Goal: Task Accomplishment & Management: Use online tool/utility

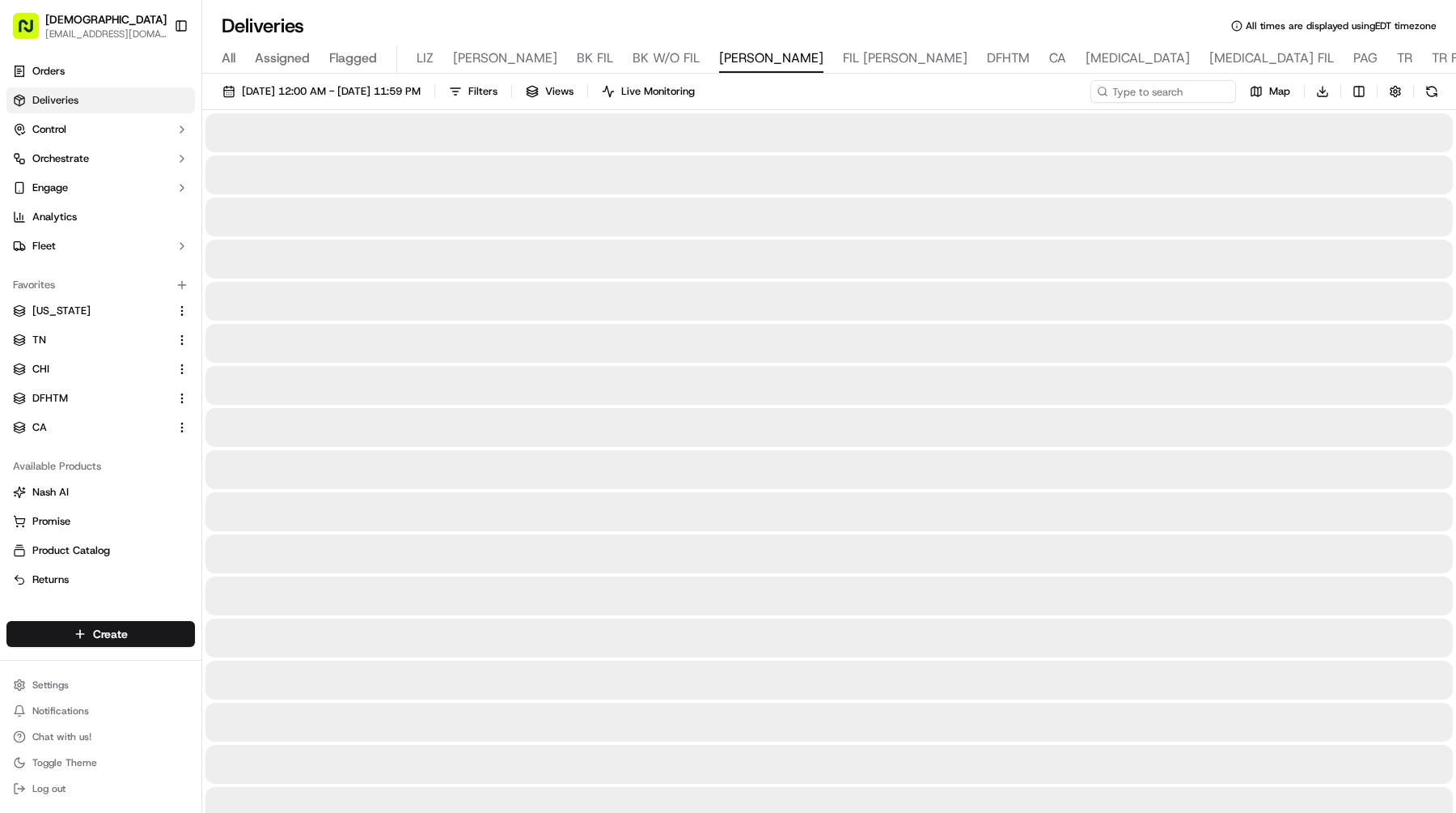
click at [182, 24] on button "Toggle Sidebar" at bounding box center [181, 25] width 27 height 27
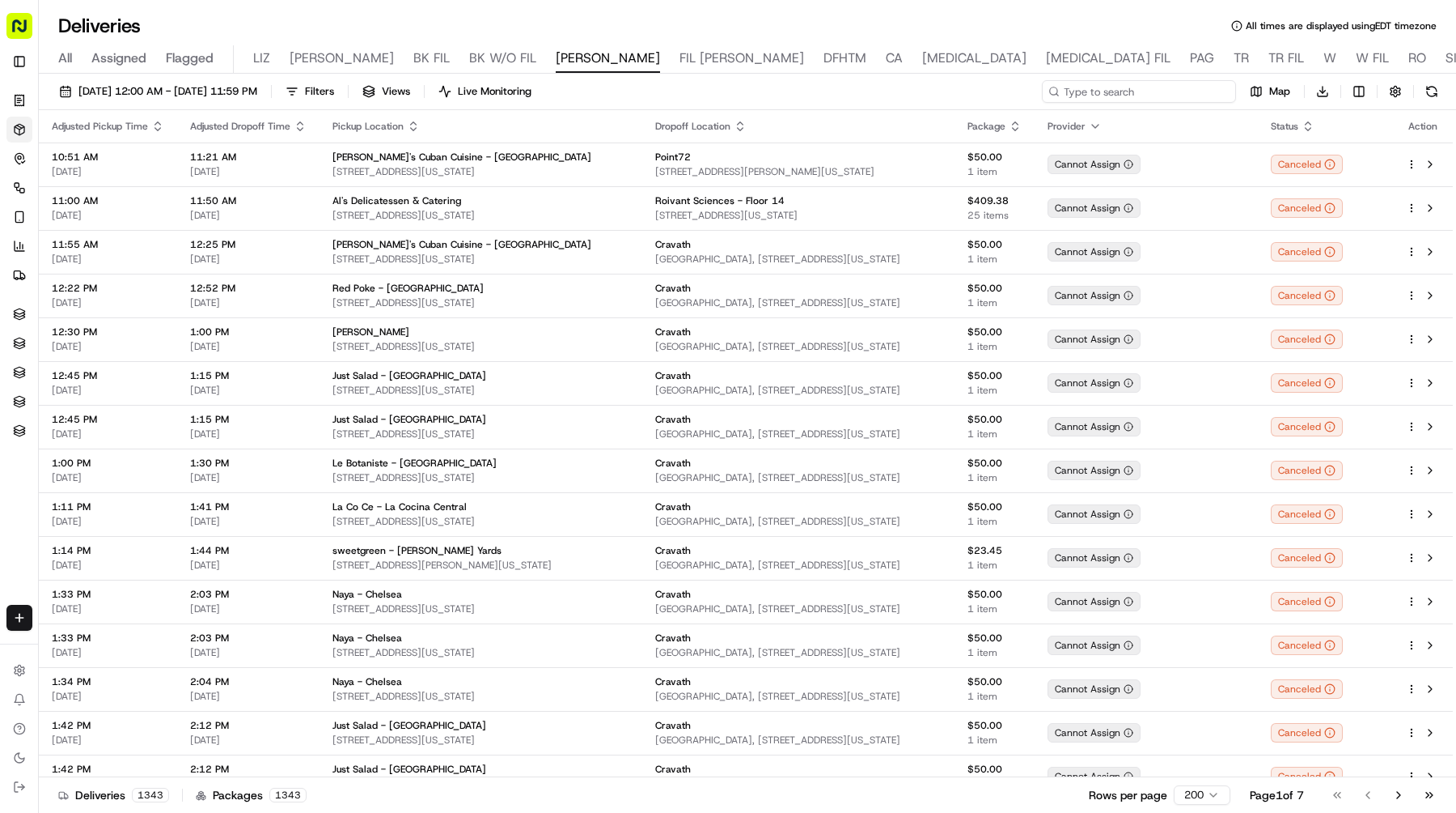
click at [1122, 93] on input at bounding box center [1139, 91] width 194 height 23
paste input "LiveRamp"
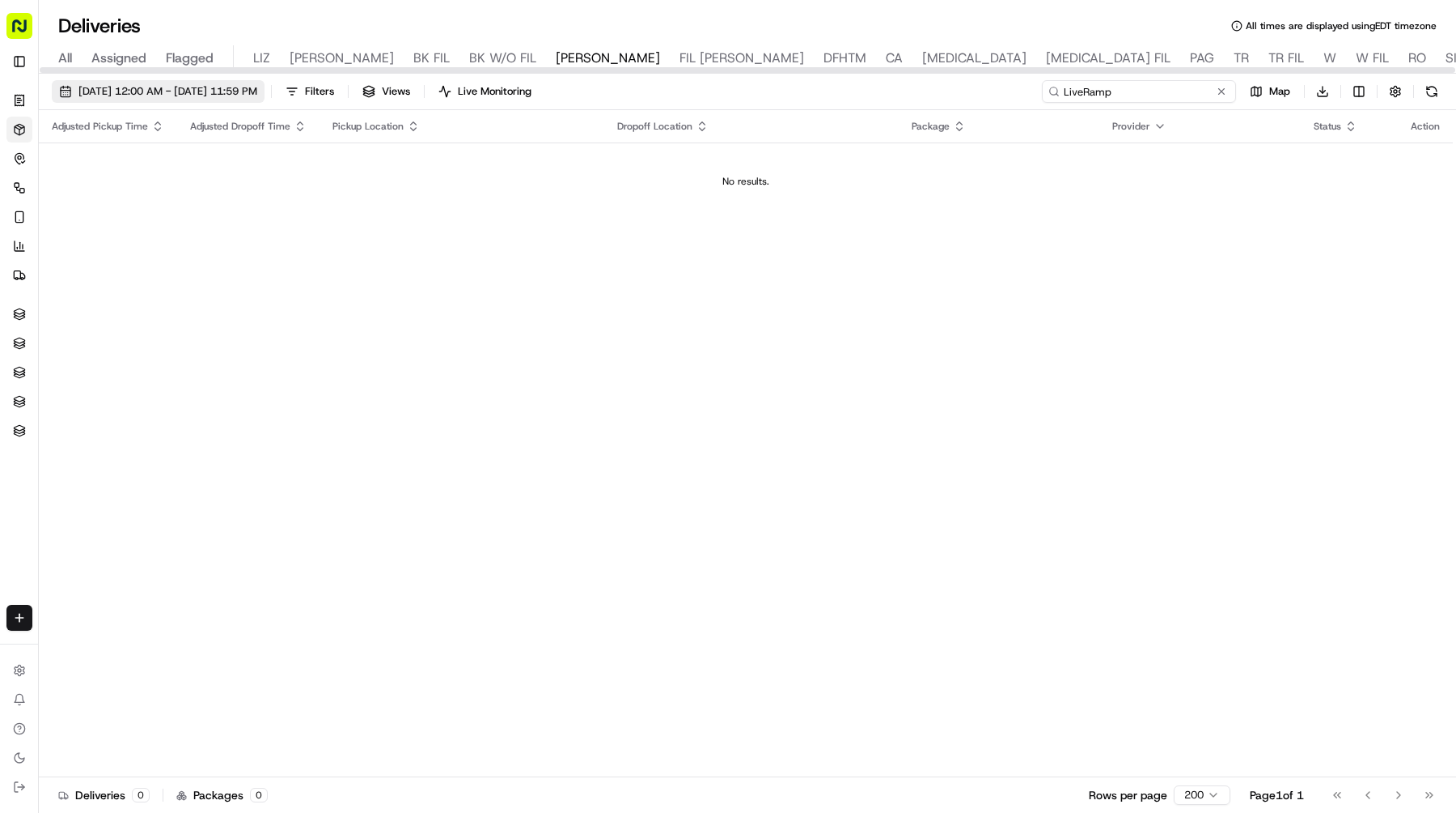
type input "LiveRamp"
click at [257, 90] on span "[DATE] 12:00 AM - [DATE] 11:59 PM" at bounding box center [168, 91] width 179 height 14
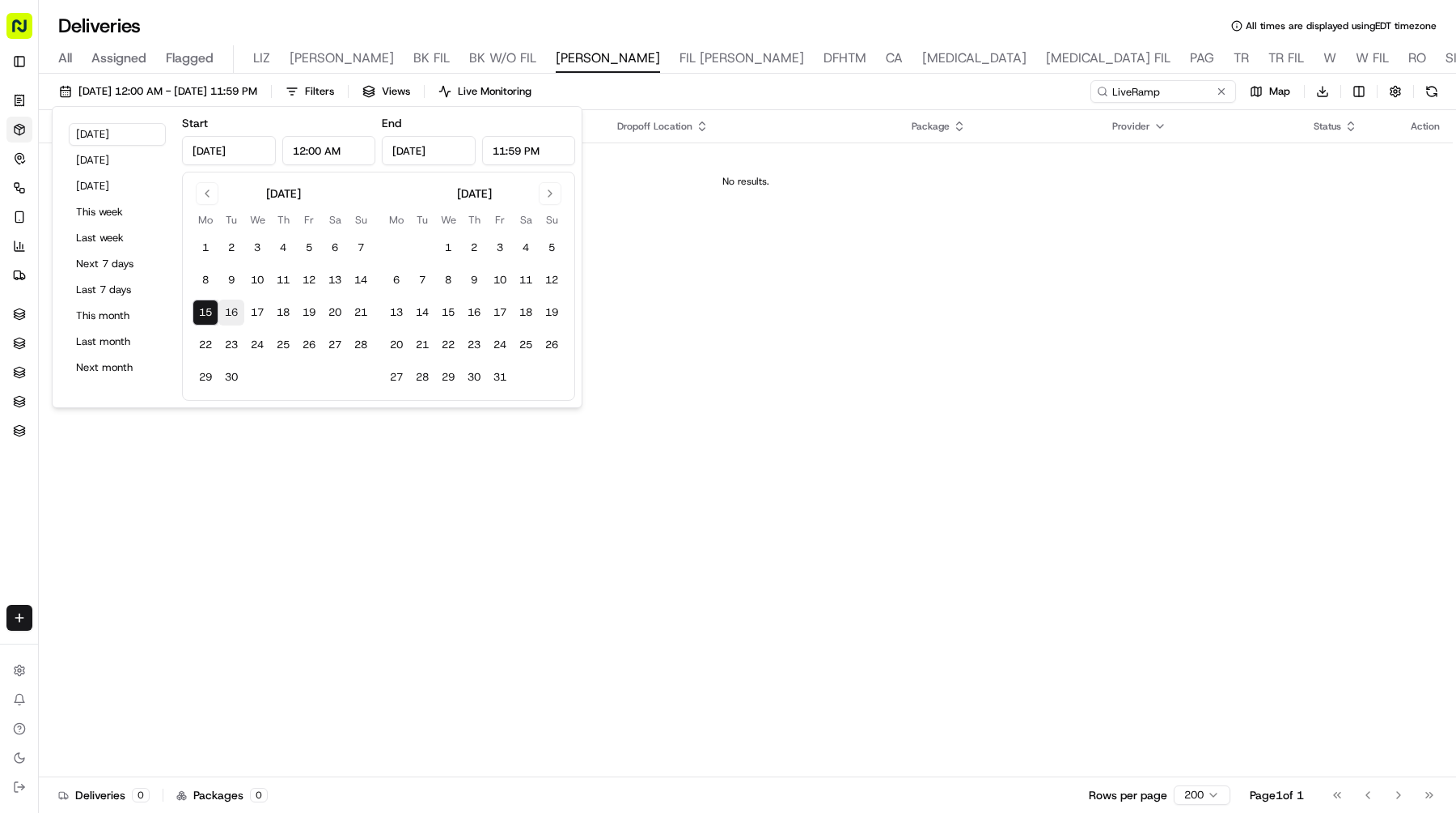
click at [239, 312] on button "16" at bounding box center [231, 312] width 26 height 26
type input "[DATE]"
click at [239, 312] on button "16" at bounding box center [231, 312] width 26 height 26
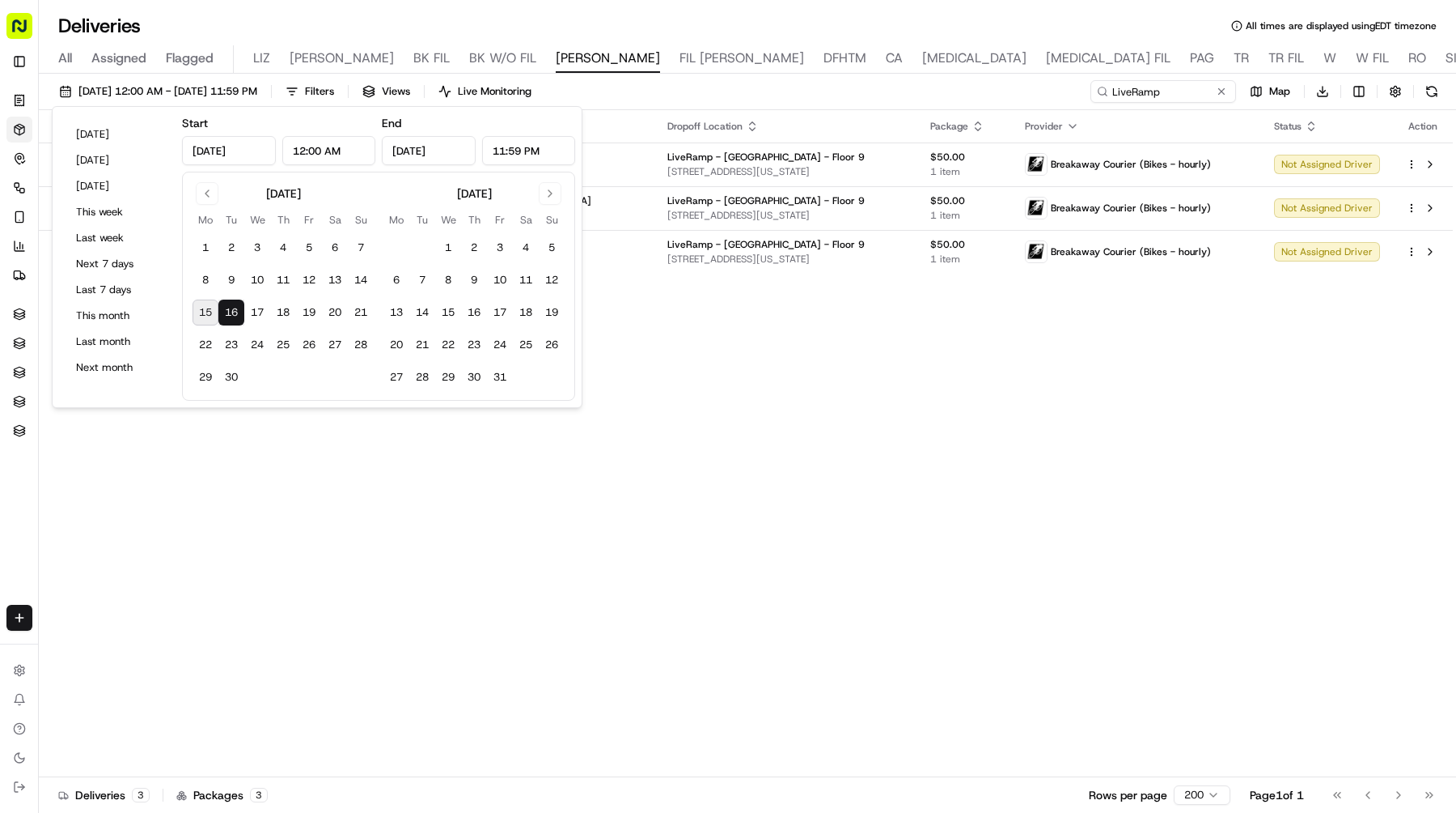
click at [784, 509] on div "Adjusted Pickup Time Adjusted Dropoff Time Pickup Location Dropoff Location Pac…" at bounding box center [746, 444] width 1415 height 667
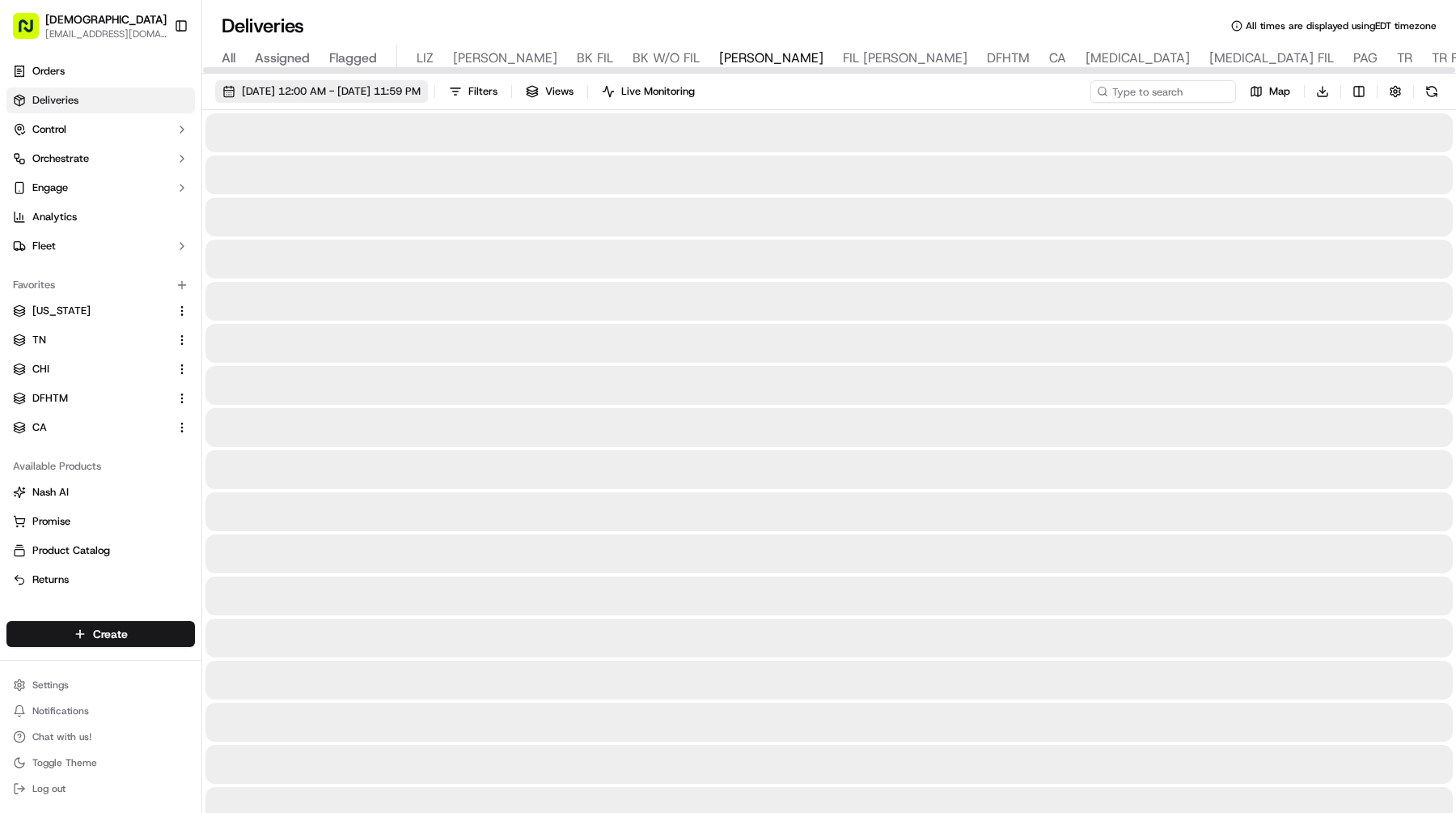
click at [420, 60] on span "LIZ" at bounding box center [425, 58] width 17 height 19
click at [408, 92] on span "[DATE] 12:00 AM - [DATE] 11:59 PM" at bounding box center [331, 91] width 179 height 14
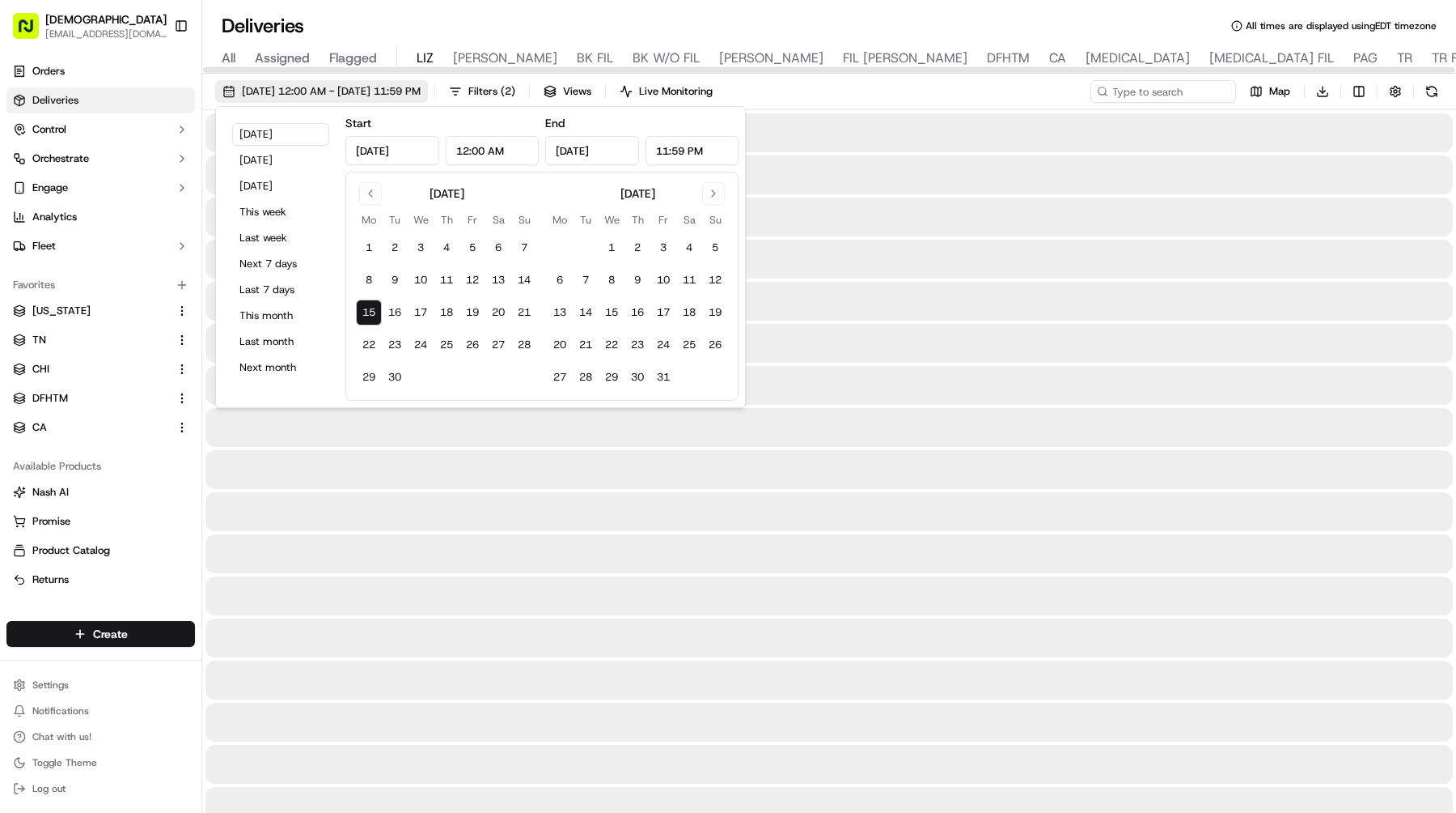
type input "[DATE]"
type input "12:00 AM"
type input "[DATE]"
type input "11:59 PM"
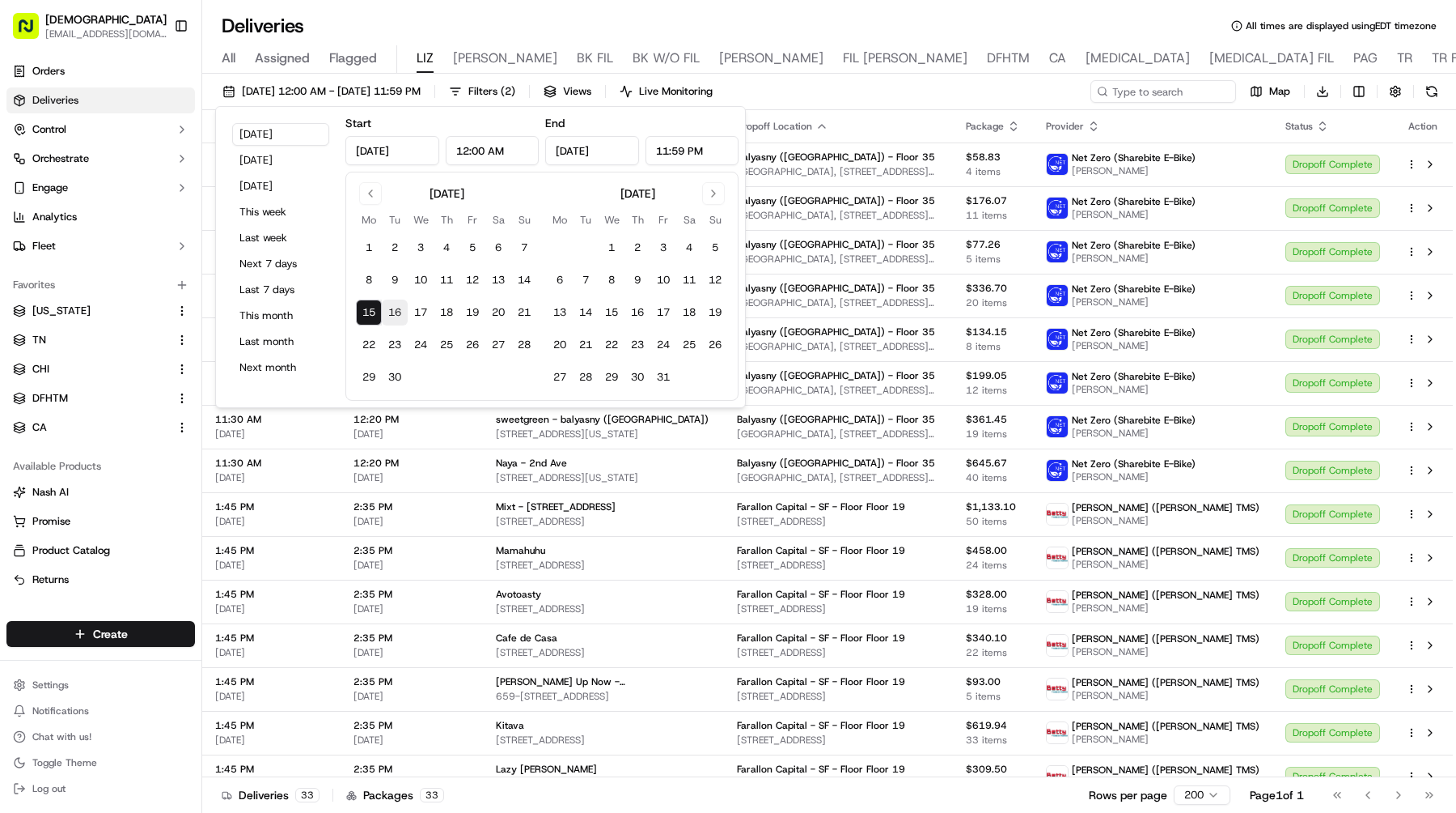
click at [394, 312] on button "16" at bounding box center [394, 312] width 26 height 26
type input "[DATE]"
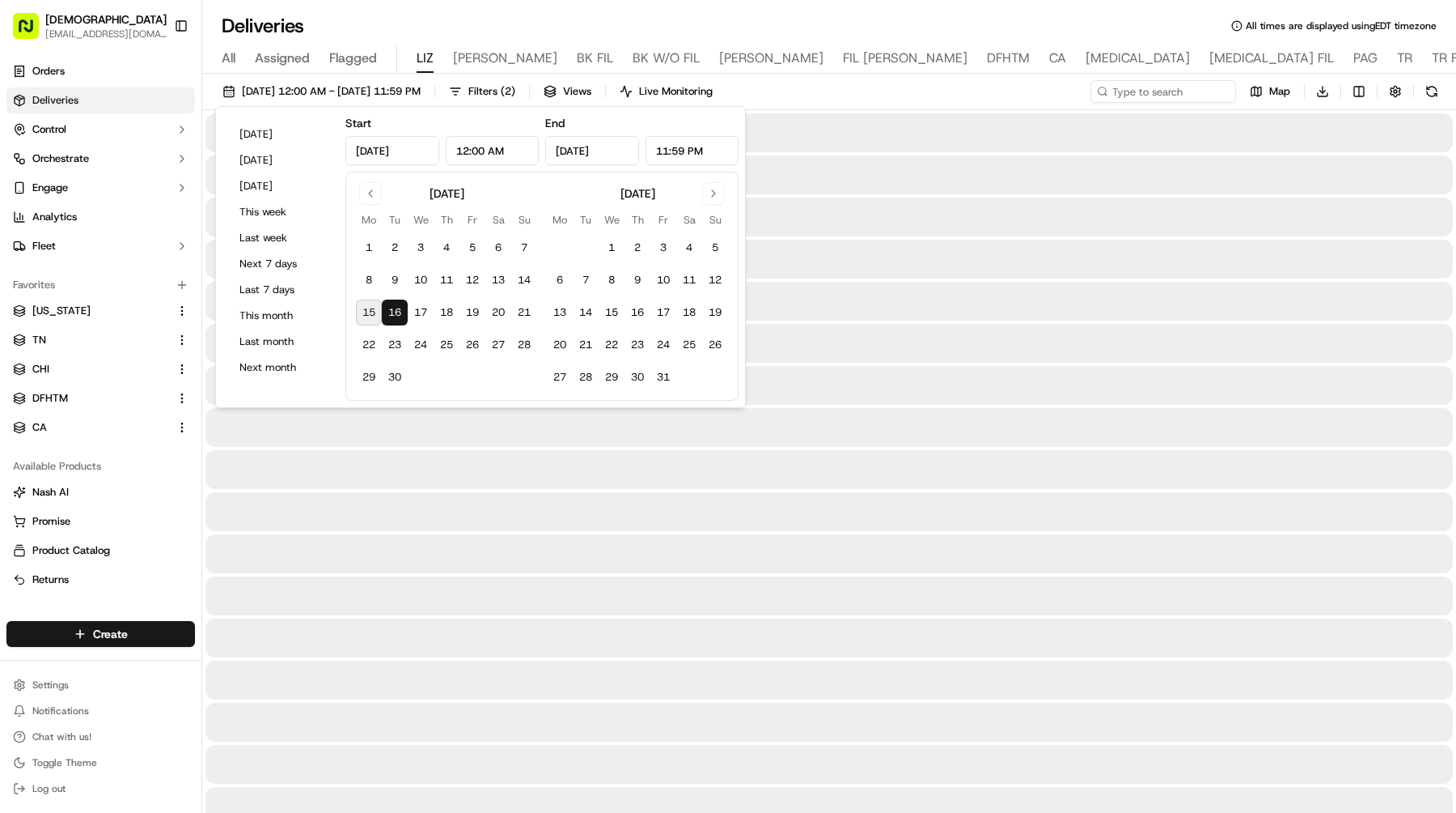
click at [394, 312] on button "16" at bounding box center [394, 312] width 26 height 26
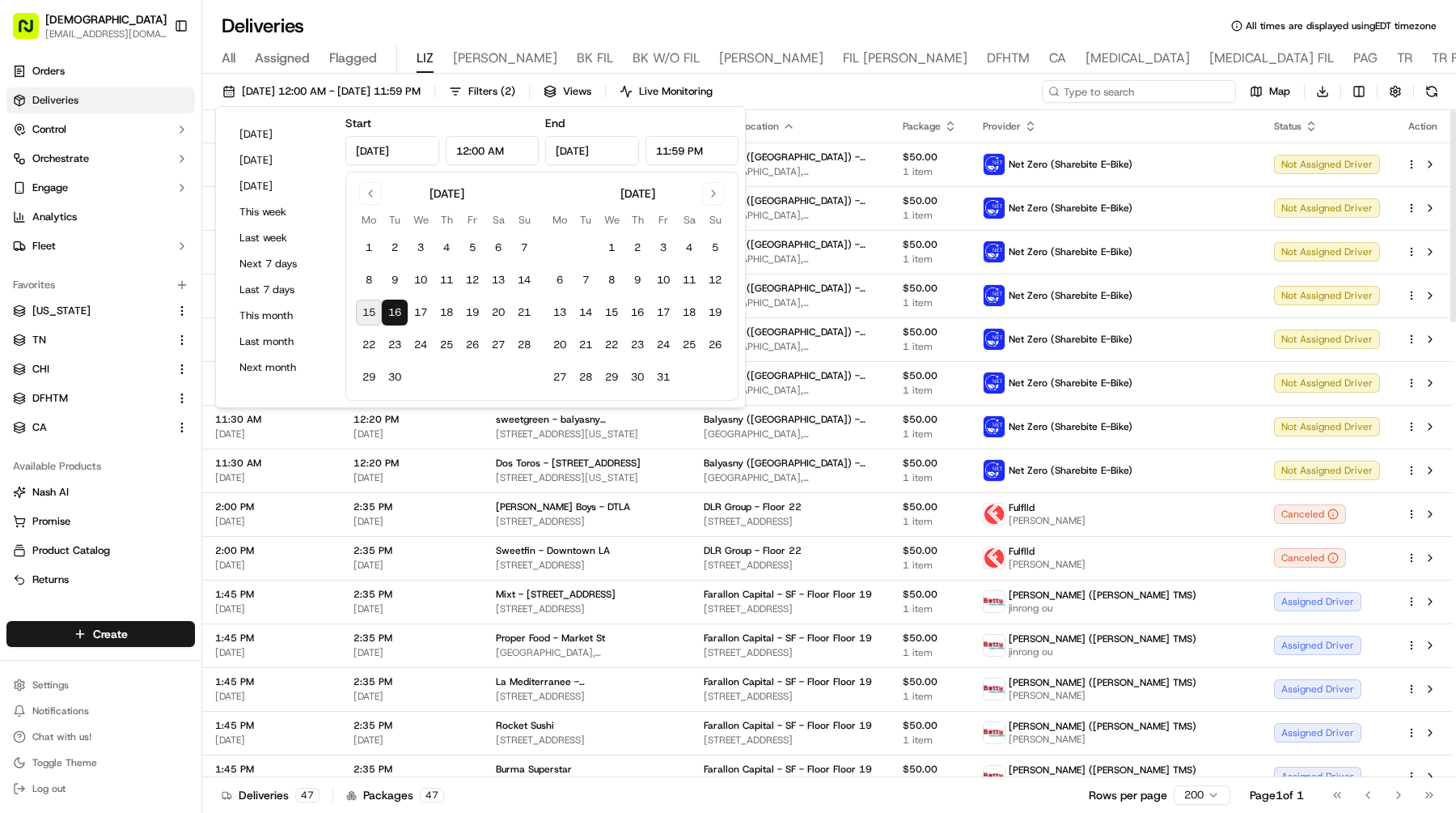
click at [1139, 93] on input at bounding box center [1139, 91] width 194 height 23
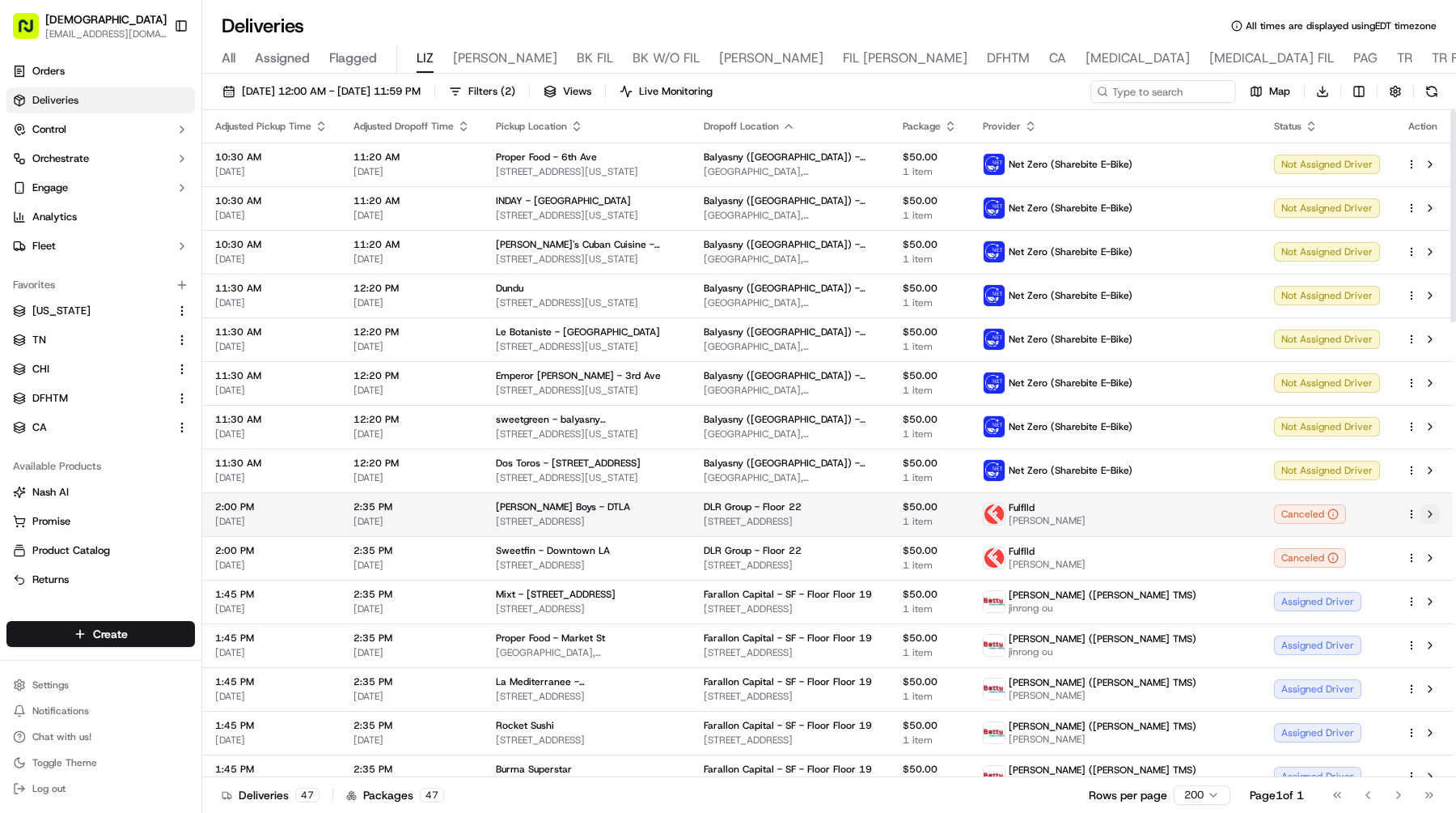
click at [1433, 512] on button at bounding box center [1430, 513] width 19 height 19
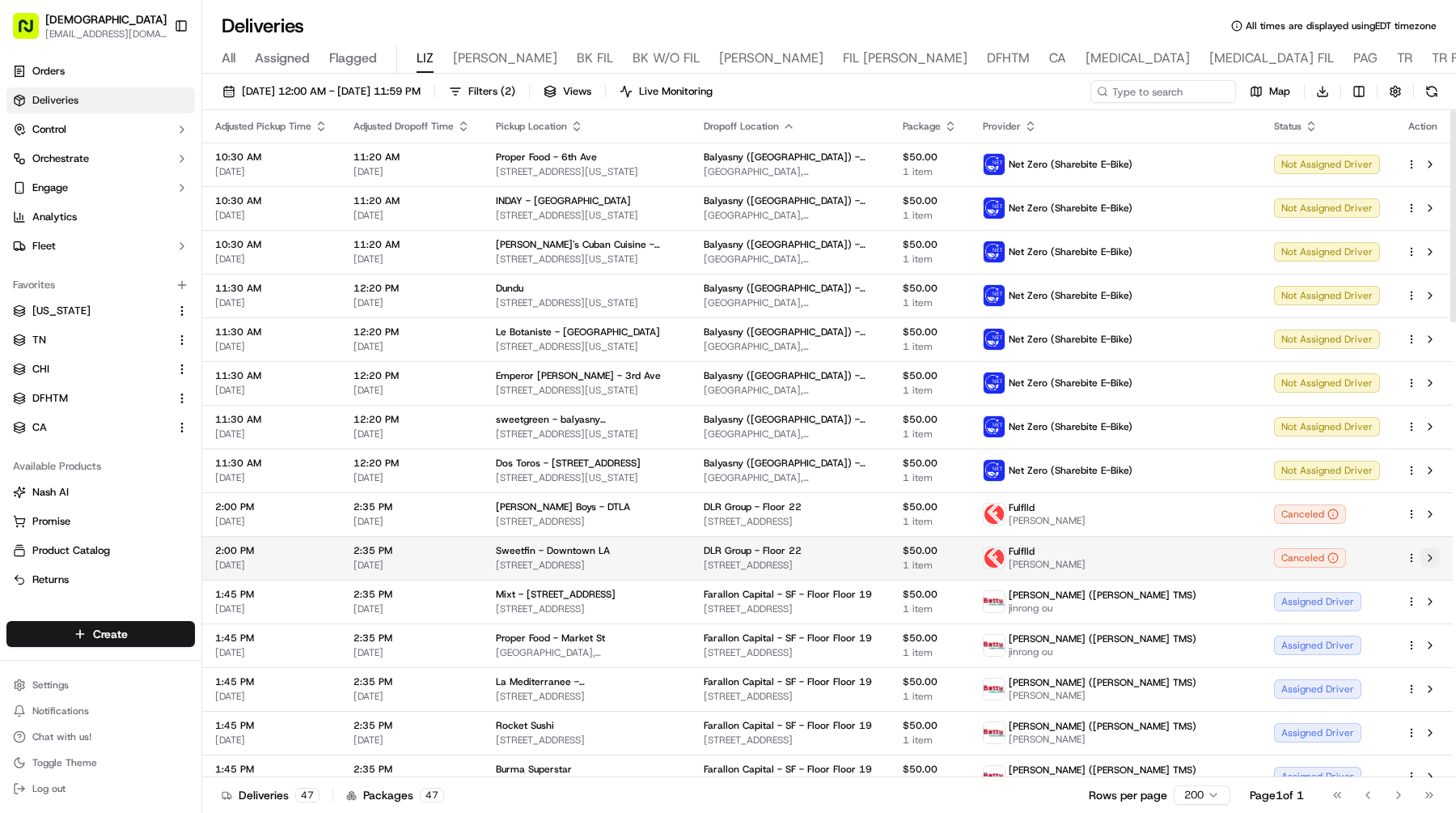
click at [1426, 557] on button at bounding box center [1430, 557] width 19 height 19
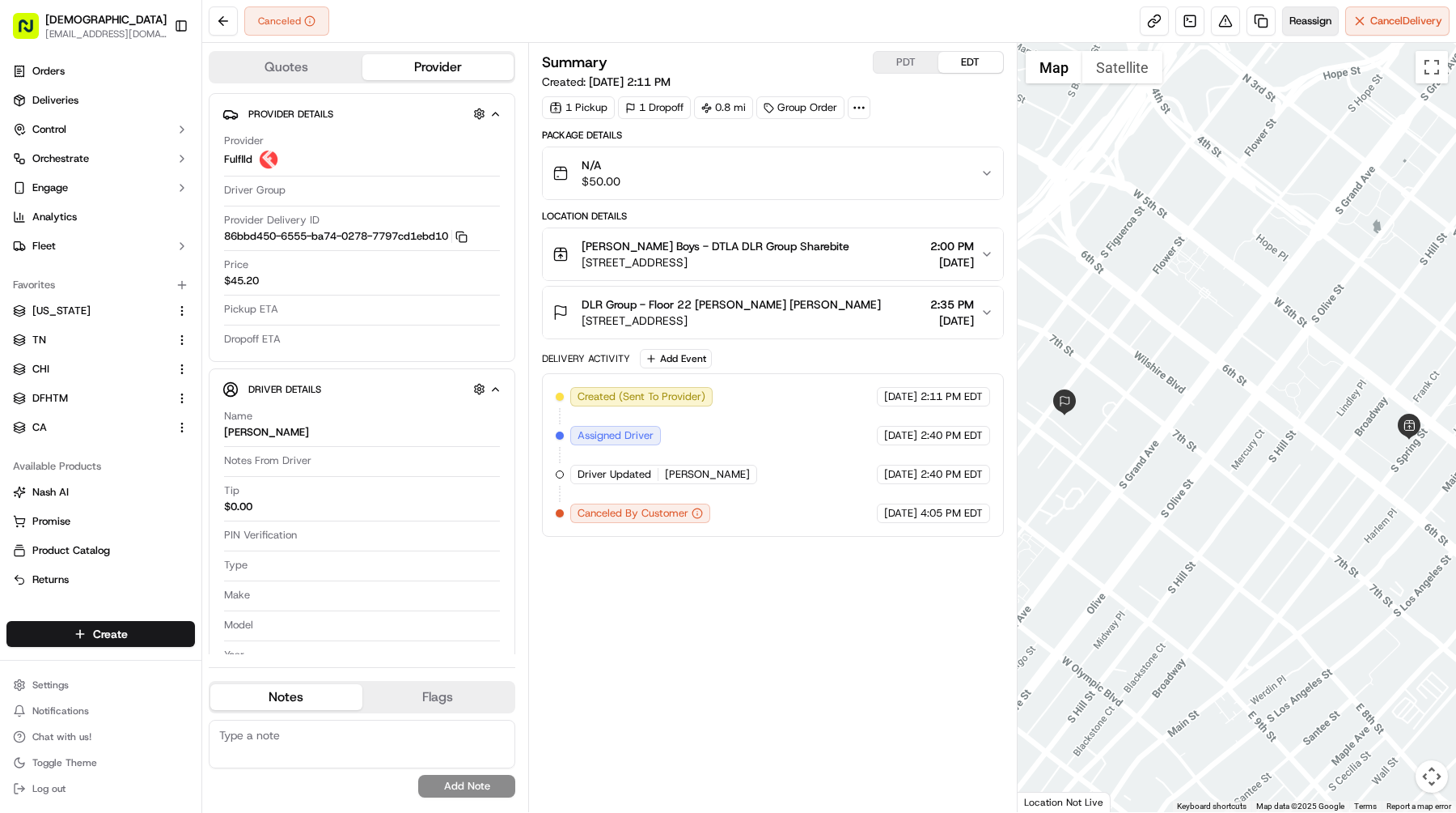
click at [1305, 25] on span "Reassign" at bounding box center [1310, 20] width 42 height 14
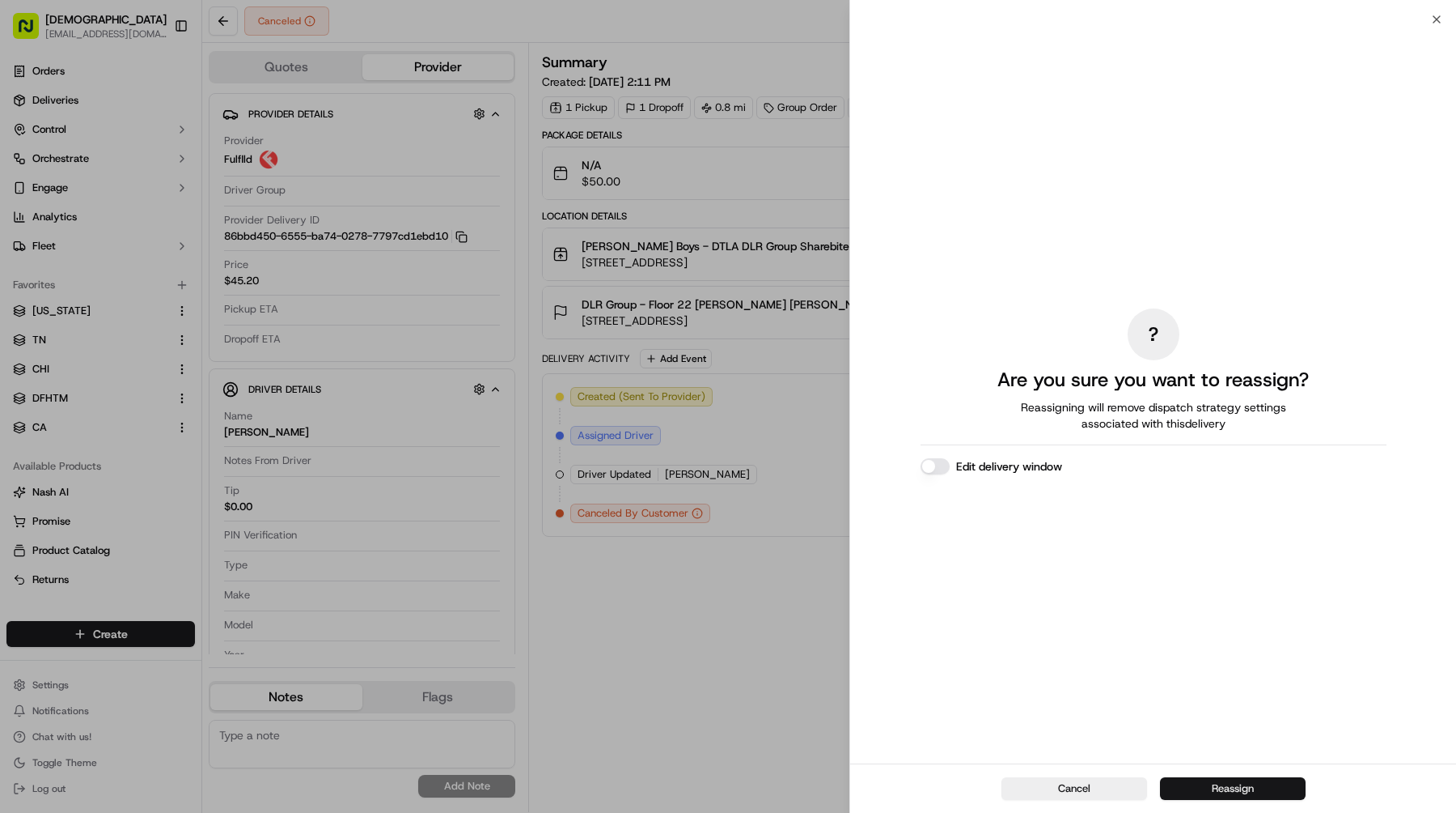
click at [1217, 794] on button "Reassign" at bounding box center [1233, 788] width 146 height 23
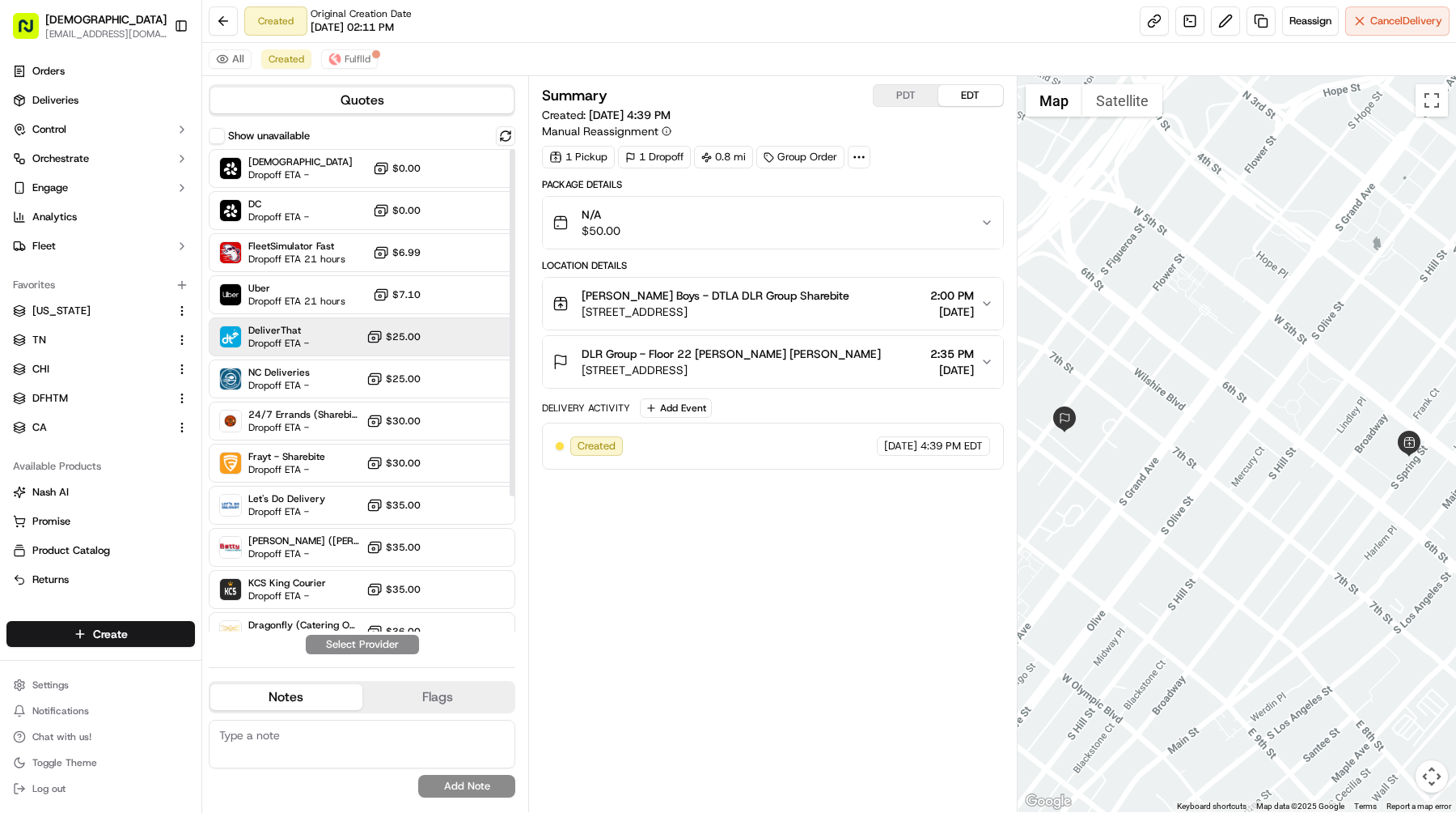
scroll to position [188, 0]
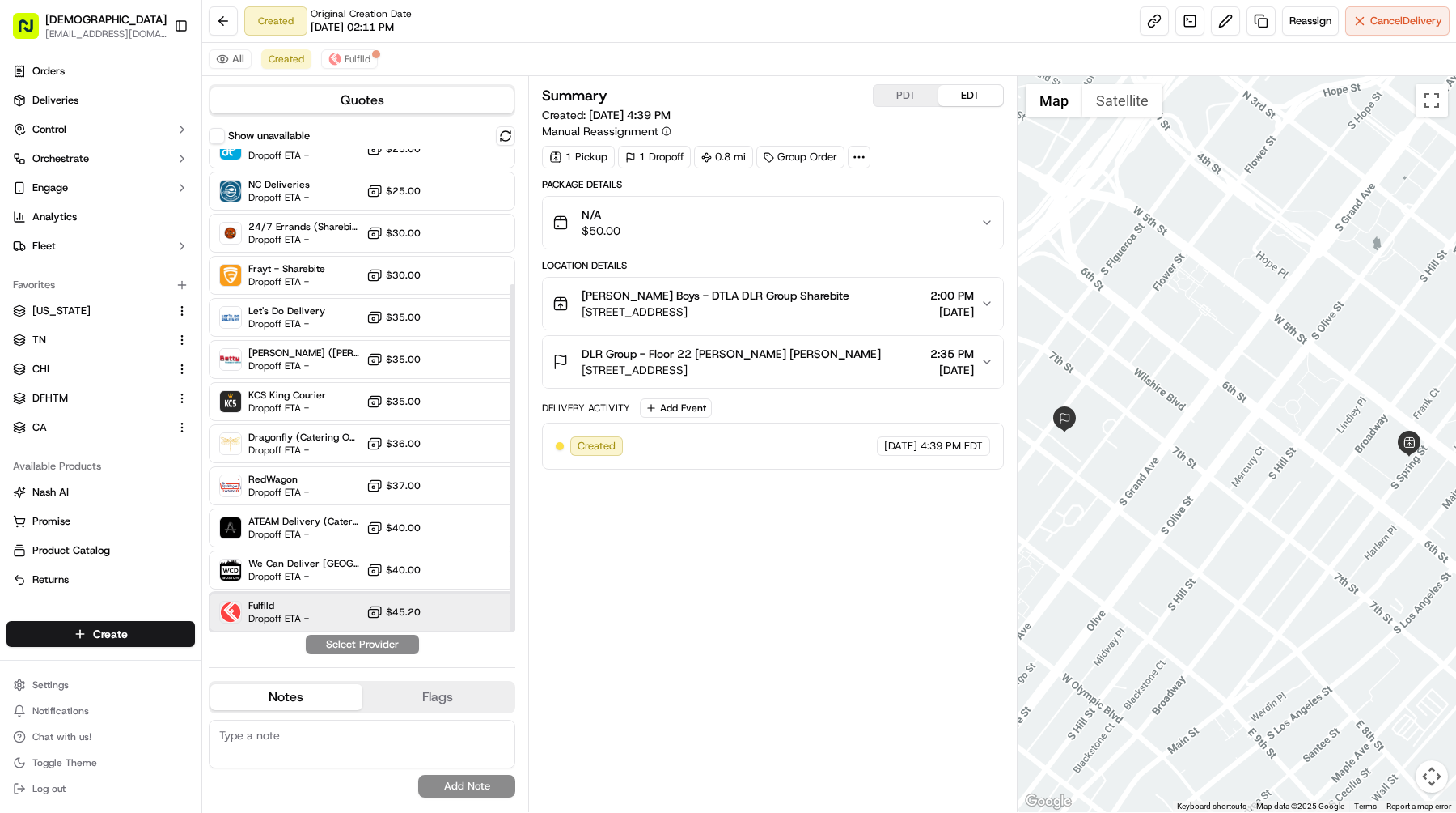
click at [337, 612] on div "Fulflld Dropoff ETA - $45.20" at bounding box center [362, 612] width 306 height 39
click at [358, 651] on button "Assign Provider" at bounding box center [362, 644] width 115 height 19
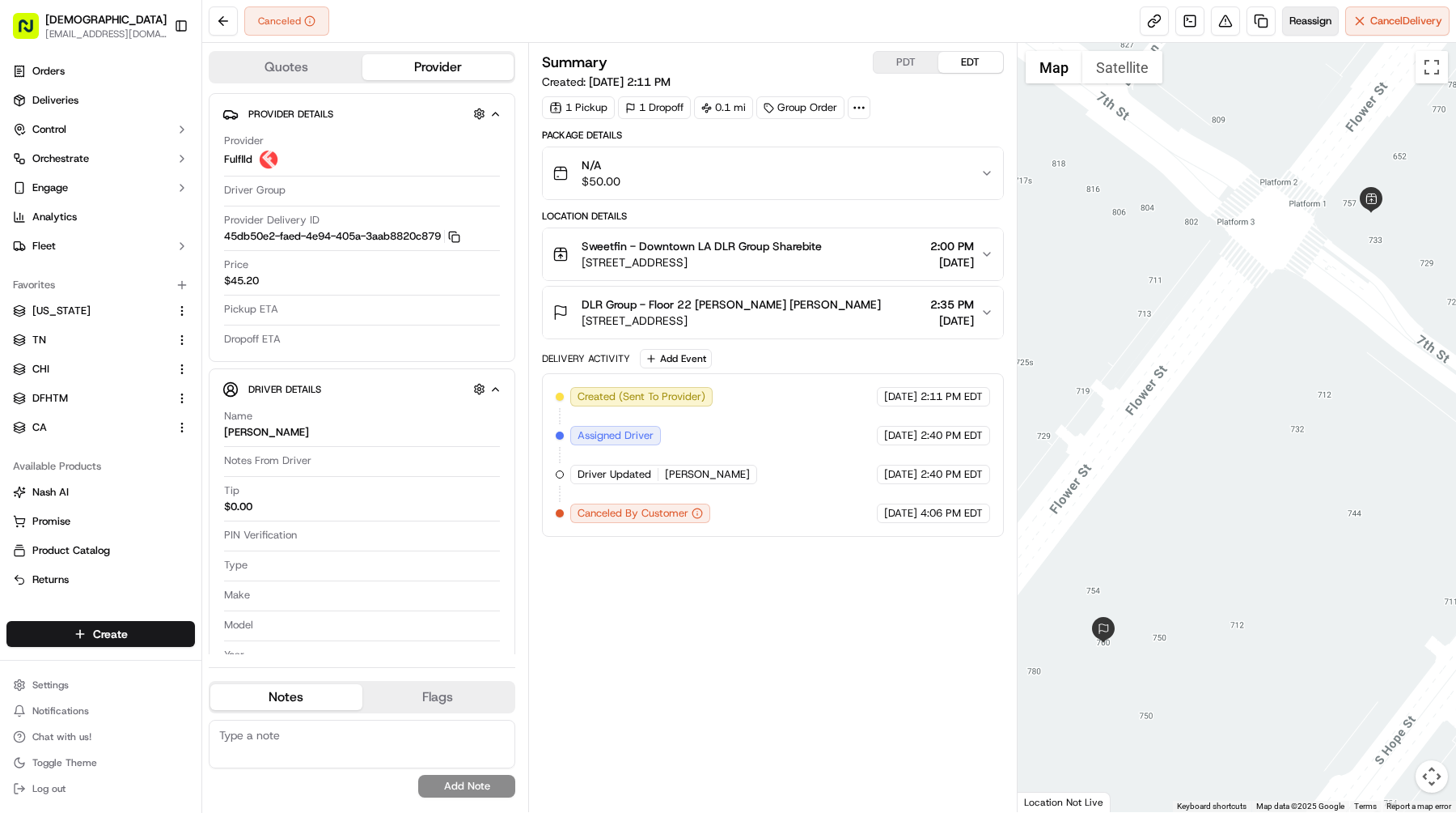
click at [1298, 27] on span "Reassign" at bounding box center [1310, 20] width 42 height 14
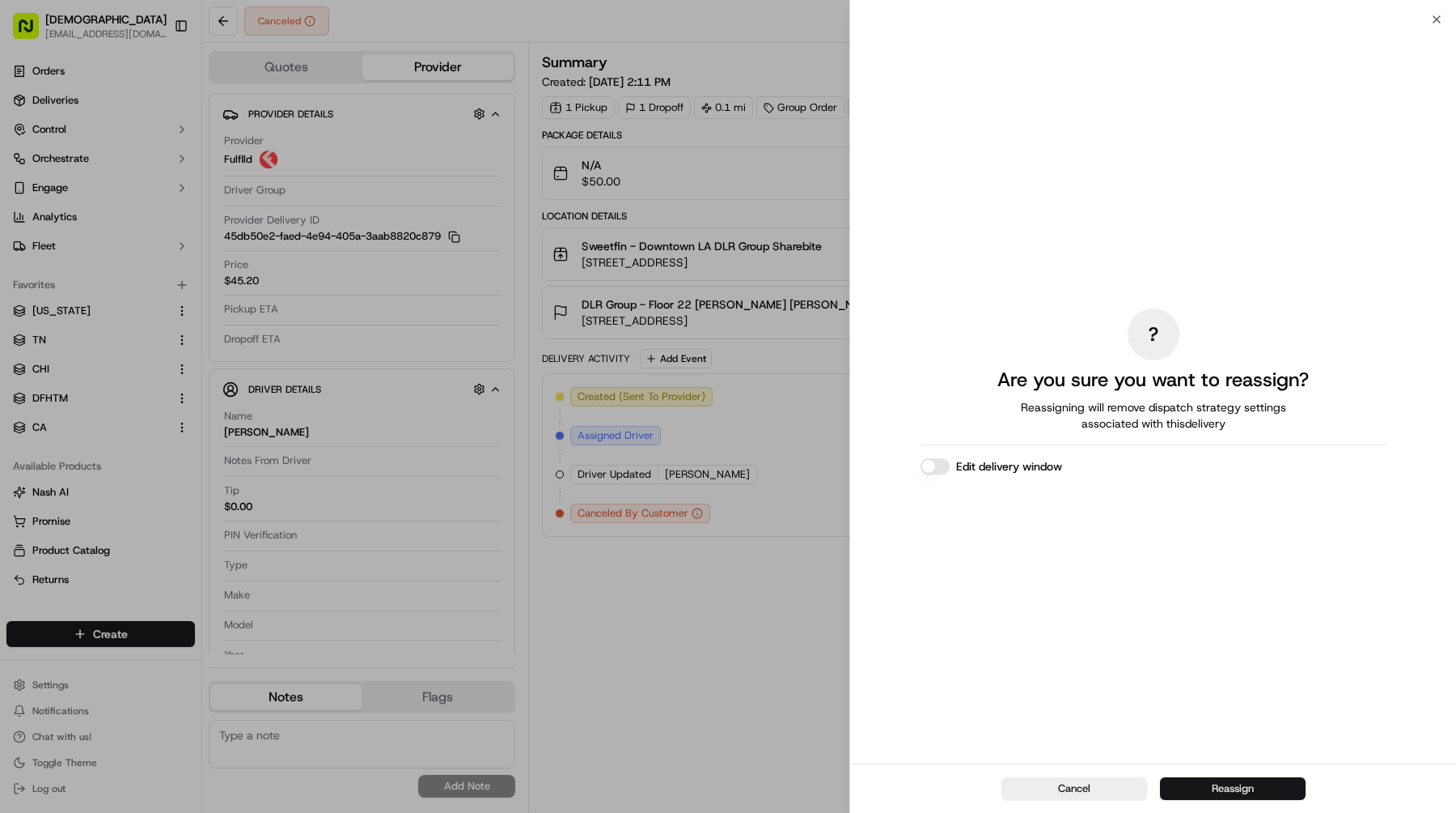
click at [1266, 787] on button "Reassign" at bounding box center [1233, 788] width 146 height 23
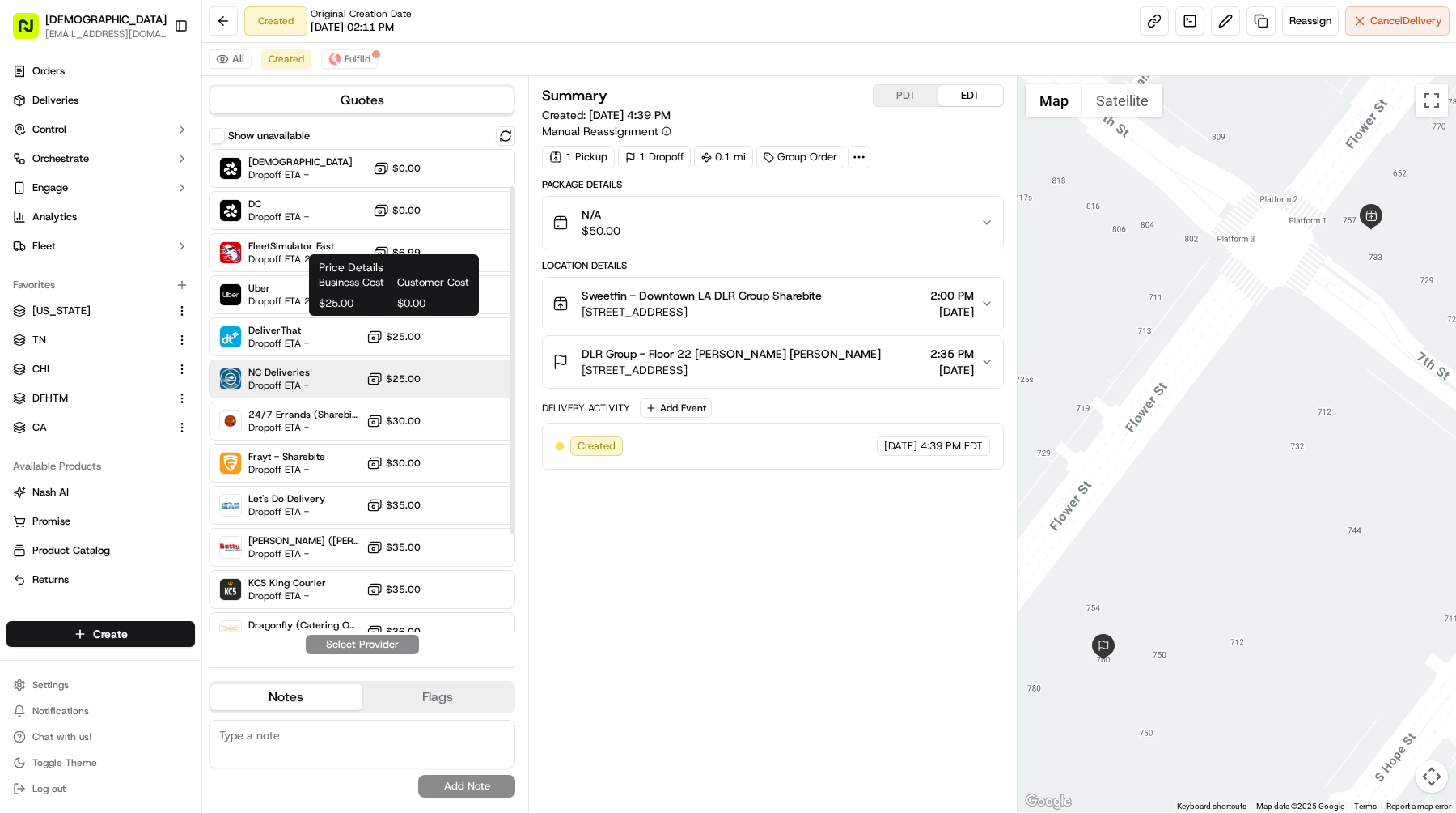
scroll to position [188, 0]
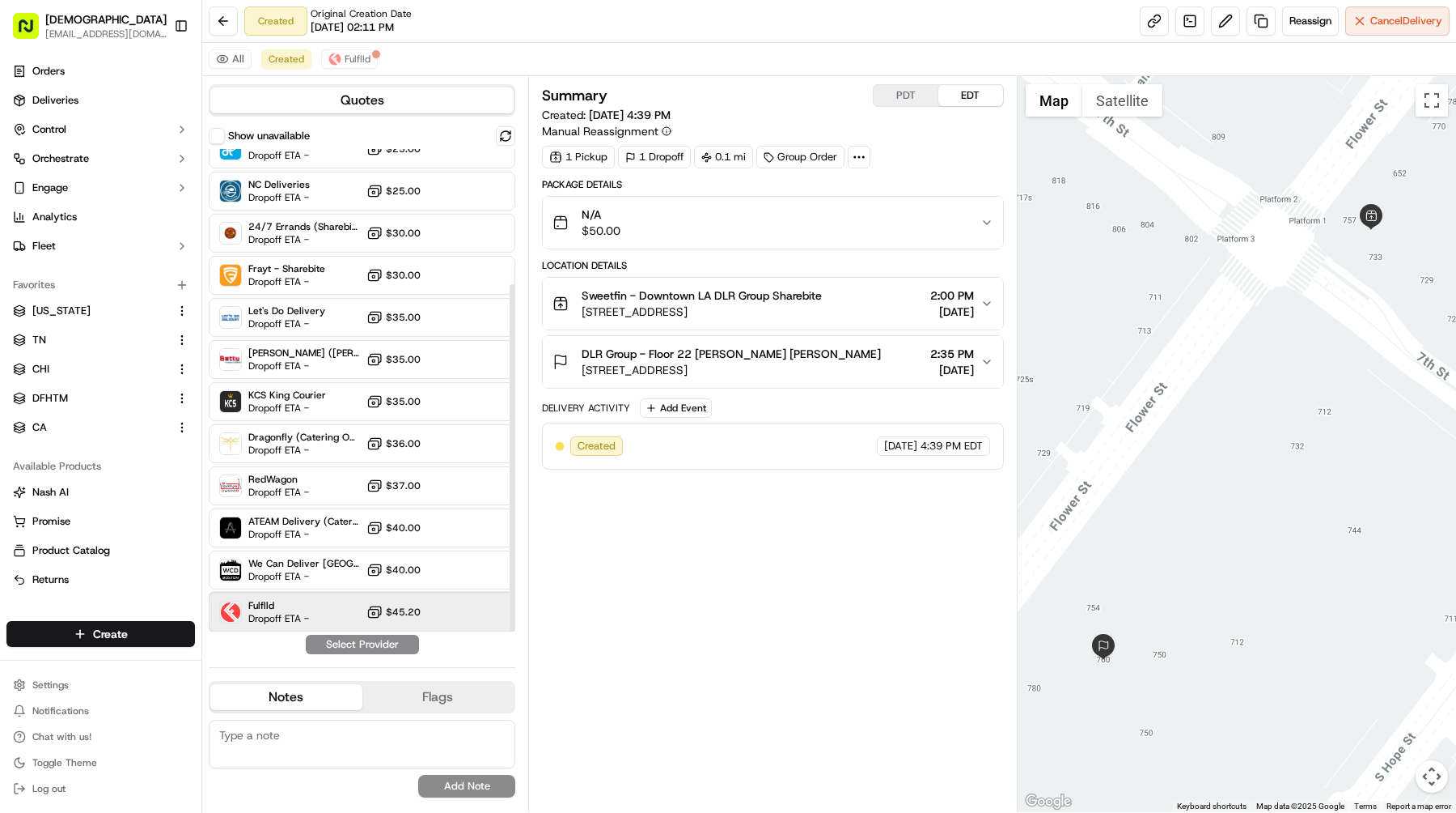
click at [323, 609] on div "Fulflld Dropoff ETA - $45.20" at bounding box center [362, 612] width 306 height 39
click at [346, 641] on button "Assign Provider" at bounding box center [362, 644] width 115 height 19
